Goal: Transaction & Acquisition: Subscribe to service/newsletter

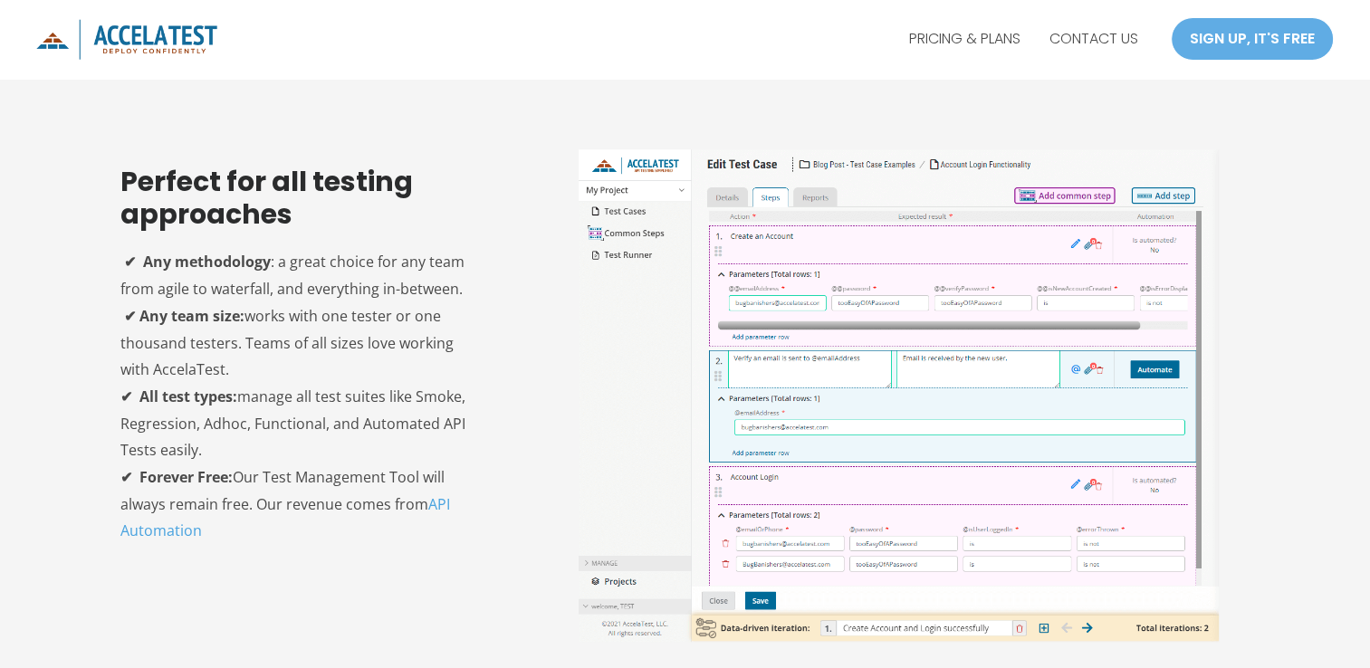
scroll to position [984, 0]
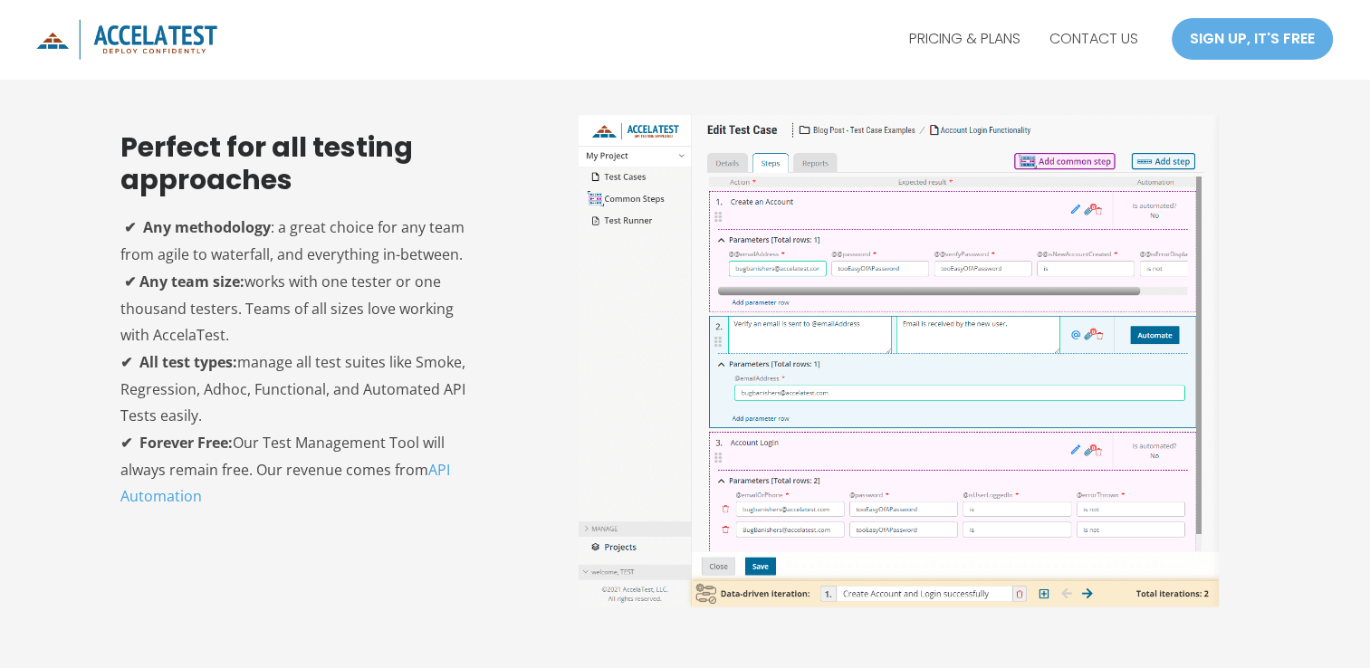
click at [692, 295] on img at bounding box center [899, 361] width 640 height 493
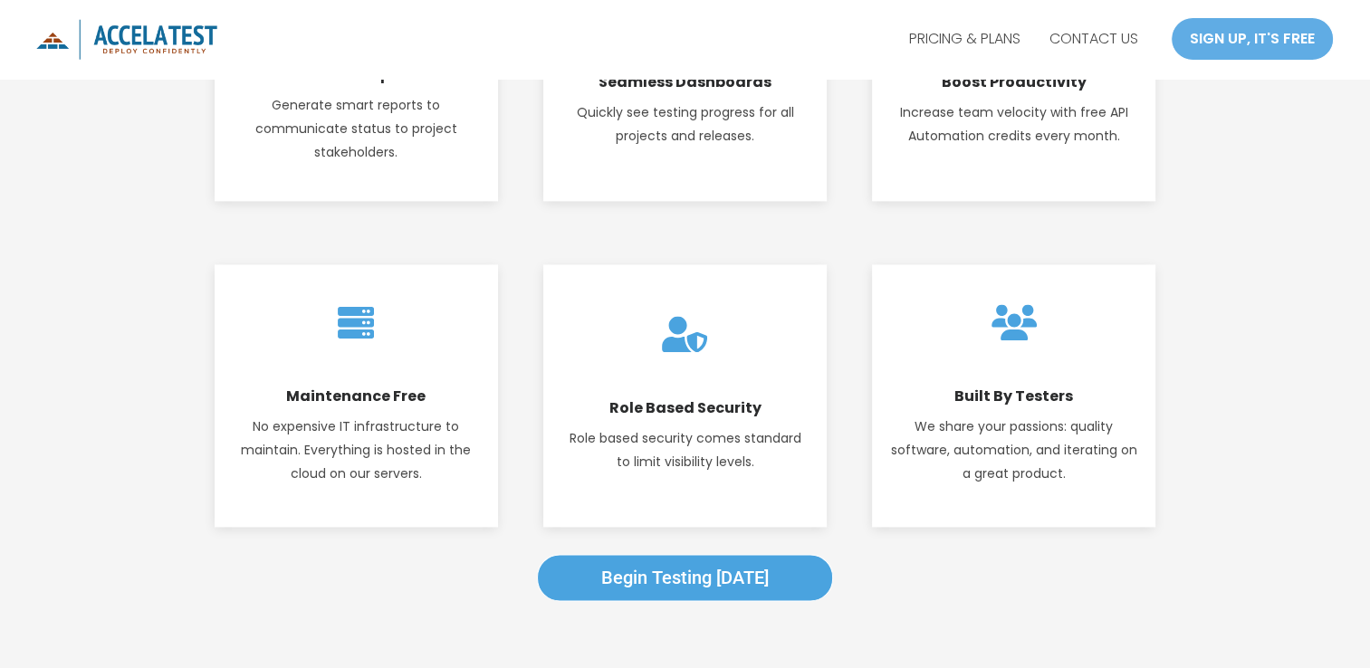
scroll to position [2342, 0]
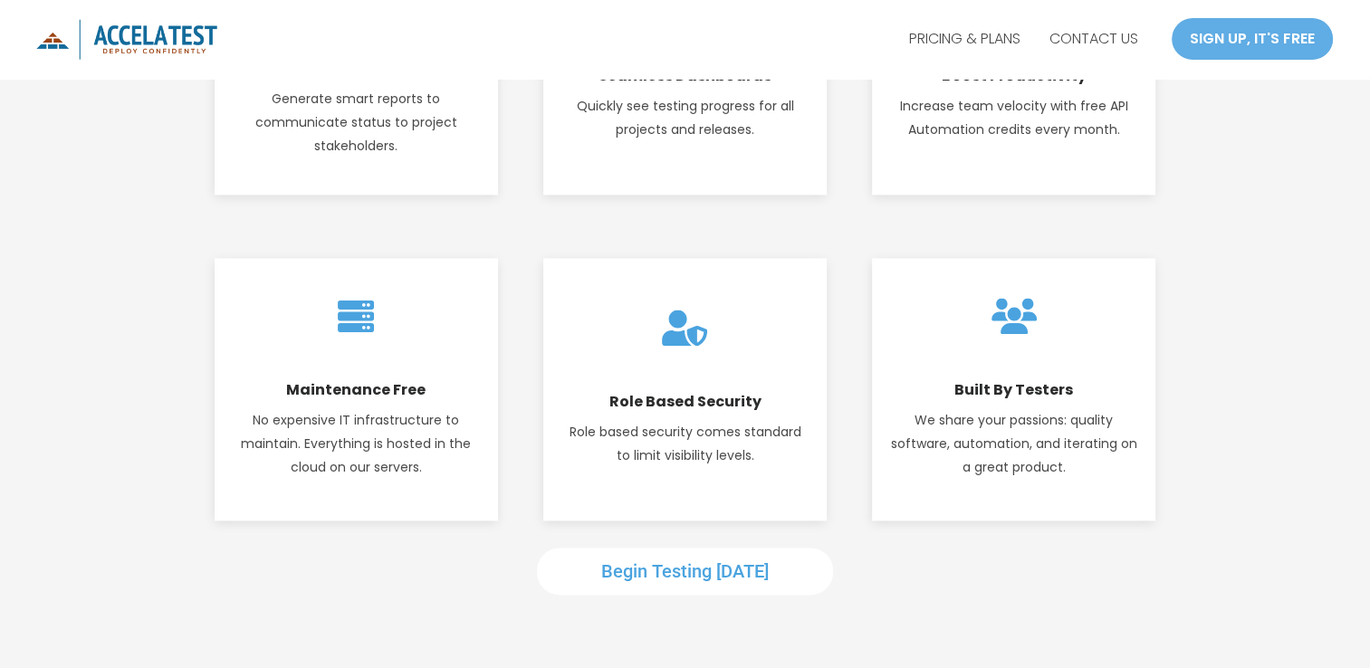
click at [660, 565] on span "Begin Testing [DATE]" at bounding box center [684, 571] width 167 height 22
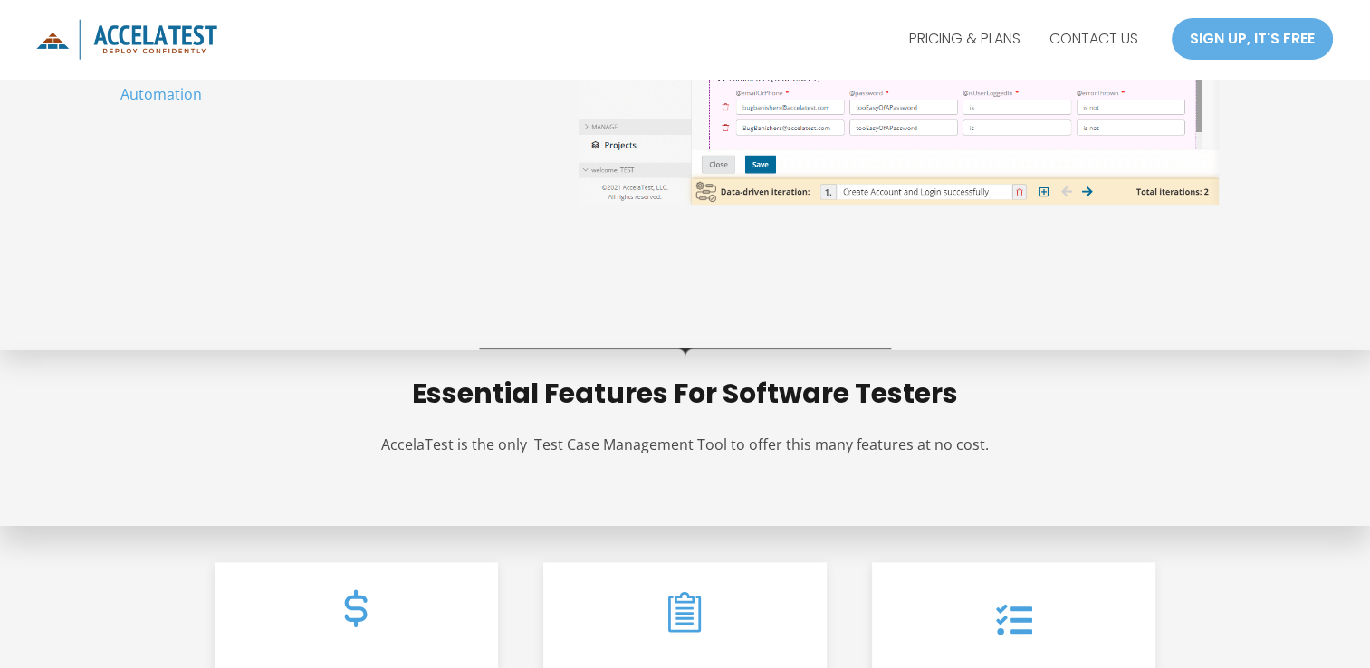
scroll to position [1378, 0]
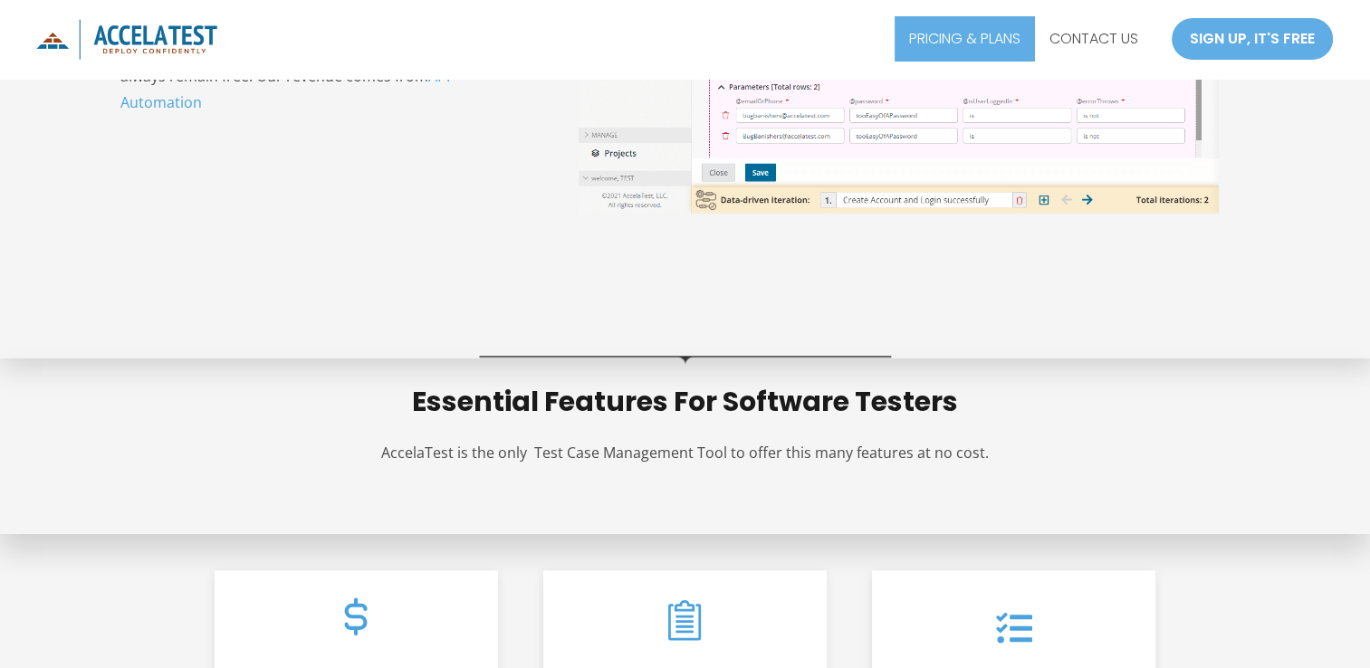
click at [952, 44] on link "PRICING & PLANS" at bounding box center [965, 38] width 140 height 45
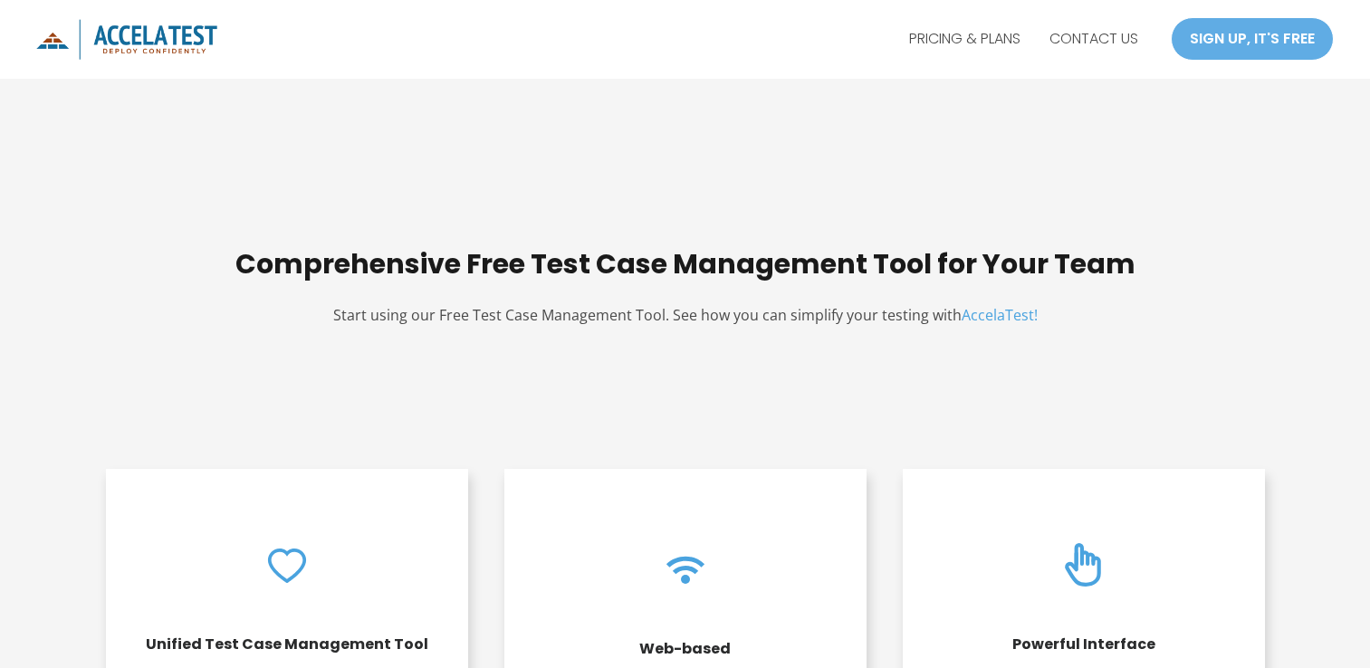
scroll to position [1378, 0]
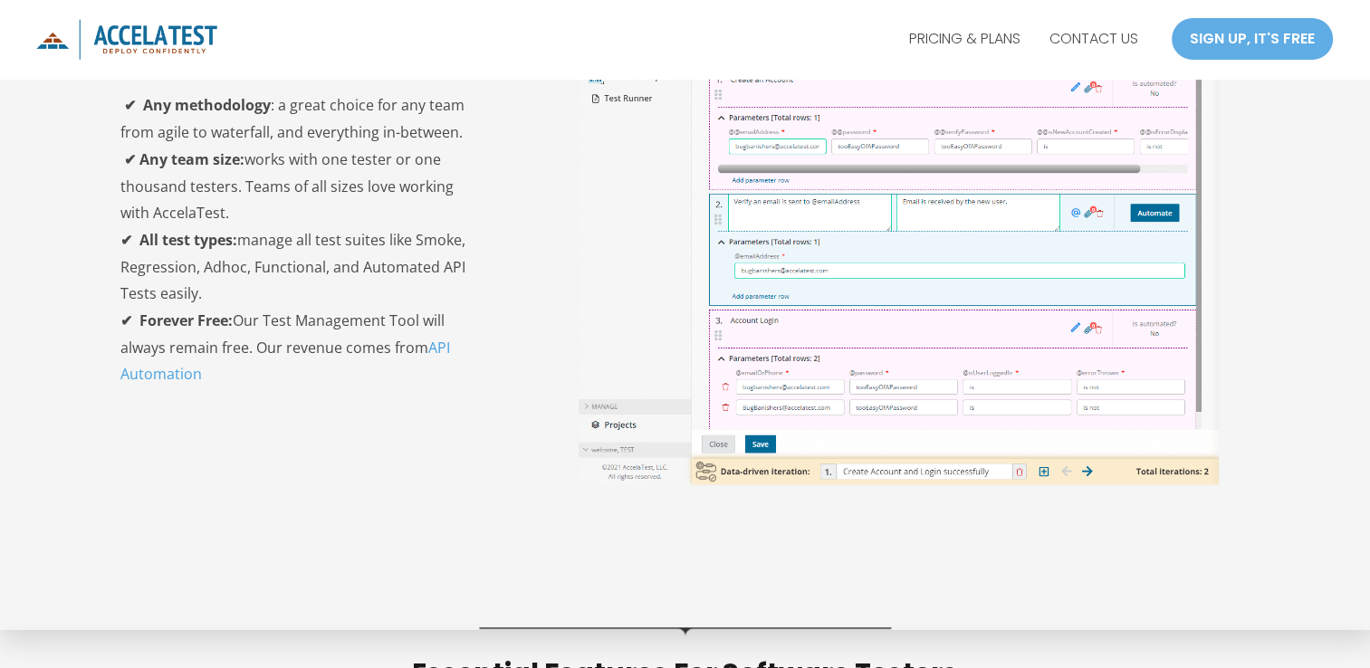
click at [761, 305] on img at bounding box center [899, 239] width 640 height 493
